Goal: Check status: Check status

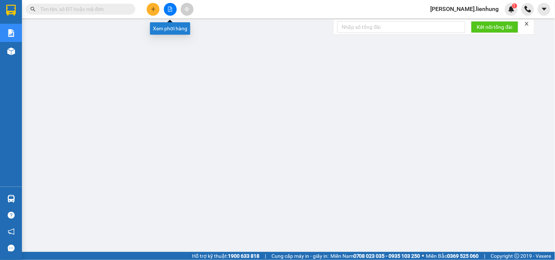
click at [170, 9] on icon "file-add" at bounding box center [170, 9] width 5 height 5
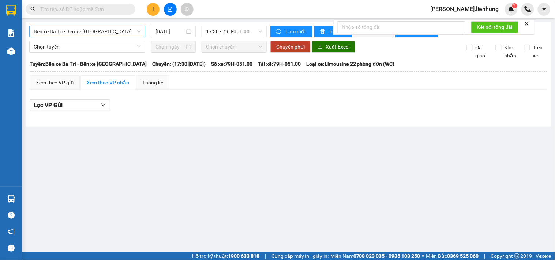
click at [94, 30] on span "Bến xe Ba Tri - Bến xe [GEOGRAPHIC_DATA]" at bounding box center [87, 31] width 107 height 11
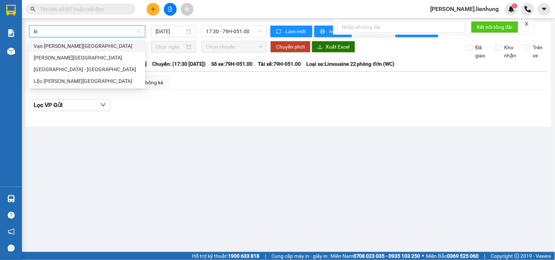
type input "lôc"
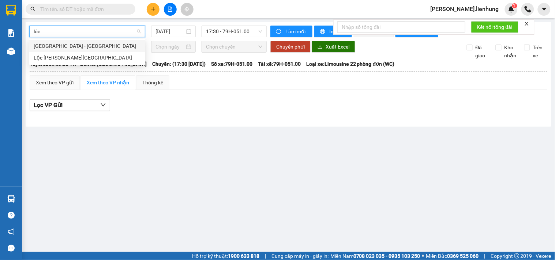
click at [82, 46] on div "[GEOGRAPHIC_DATA] - [GEOGRAPHIC_DATA]" at bounding box center [87, 46] width 107 height 8
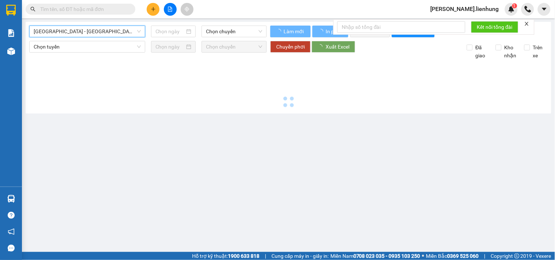
type input "[DATE]"
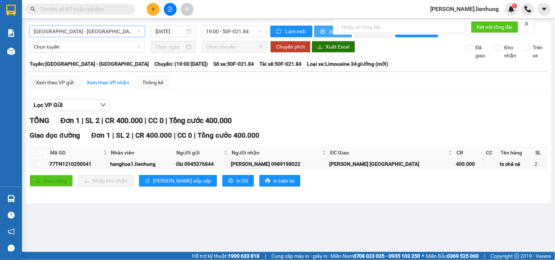
click at [324, 31] on icon "printer" at bounding box center [322, 31] width 5 height 5
click at [344, 121] on div "Lọc VP Gửi [PERSON_NAME] 1 | SL 2 | CR 400.000 | CC 0 | [PERSON_NAME] 400.000 …" at bounding box center [289, 146] width 518 height 100
click at [85, 32] on span "[GEOGRAPHIC_DATA] - [GEOGRAPHIC_DATA]" at bounding box center [87, 31] width 107 height 11
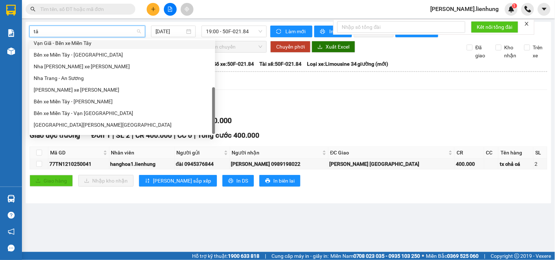
type input "tây"
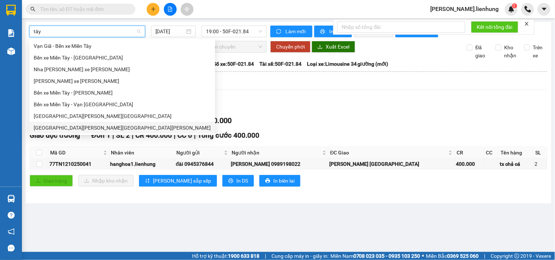
click at [78, 125] on div "[GEOGRAPHIC_DATA][PERSON_NAME][GEOGRAPHIC_DATA][PERSON_NAME]" at bounding box center [122, 128] width 177 height 8
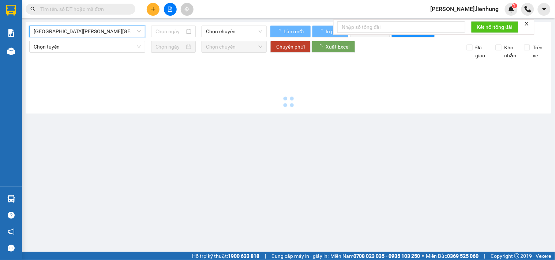
type input "[DATE]"
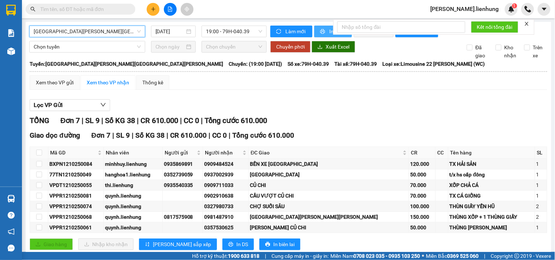
click at [322, 33] on icon "printer" at bounding box center [322, 31] width 5 height 5
click at [374, 112] on div "Lọc VP Gửi" at bounding box center [289, 106] width 518 height 12
click at [90, 31] on span "[GEOGRAPHIC_DATA][PERSON_NAME][GEOGRAPHIC_DATA][PERSON_NAME]" at bounding box center [87, 31] width 107 height 11
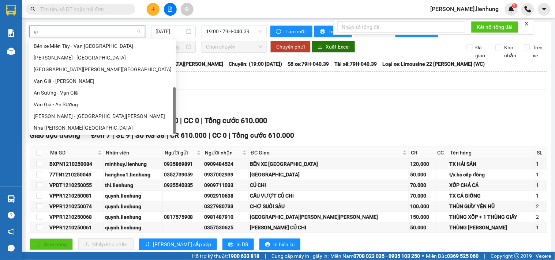
scroll to position [12, 0]
type input "gia"
click at [75, 130] on div "Nha [PERSON_NAME][GEOGRAPHIC_DATA]" at bounding box center [103, 128] width 138 height 8
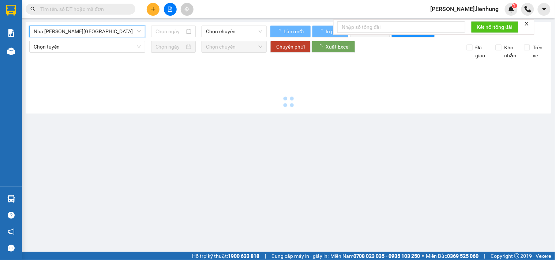
type input "[DATE]"
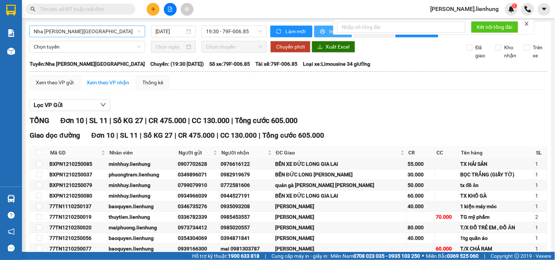
click at [322, 30] on icon "printer" at bounding box center [322, 31] width 5 height 5
